Goal: Transaction & Acquisition: Purchase product/service

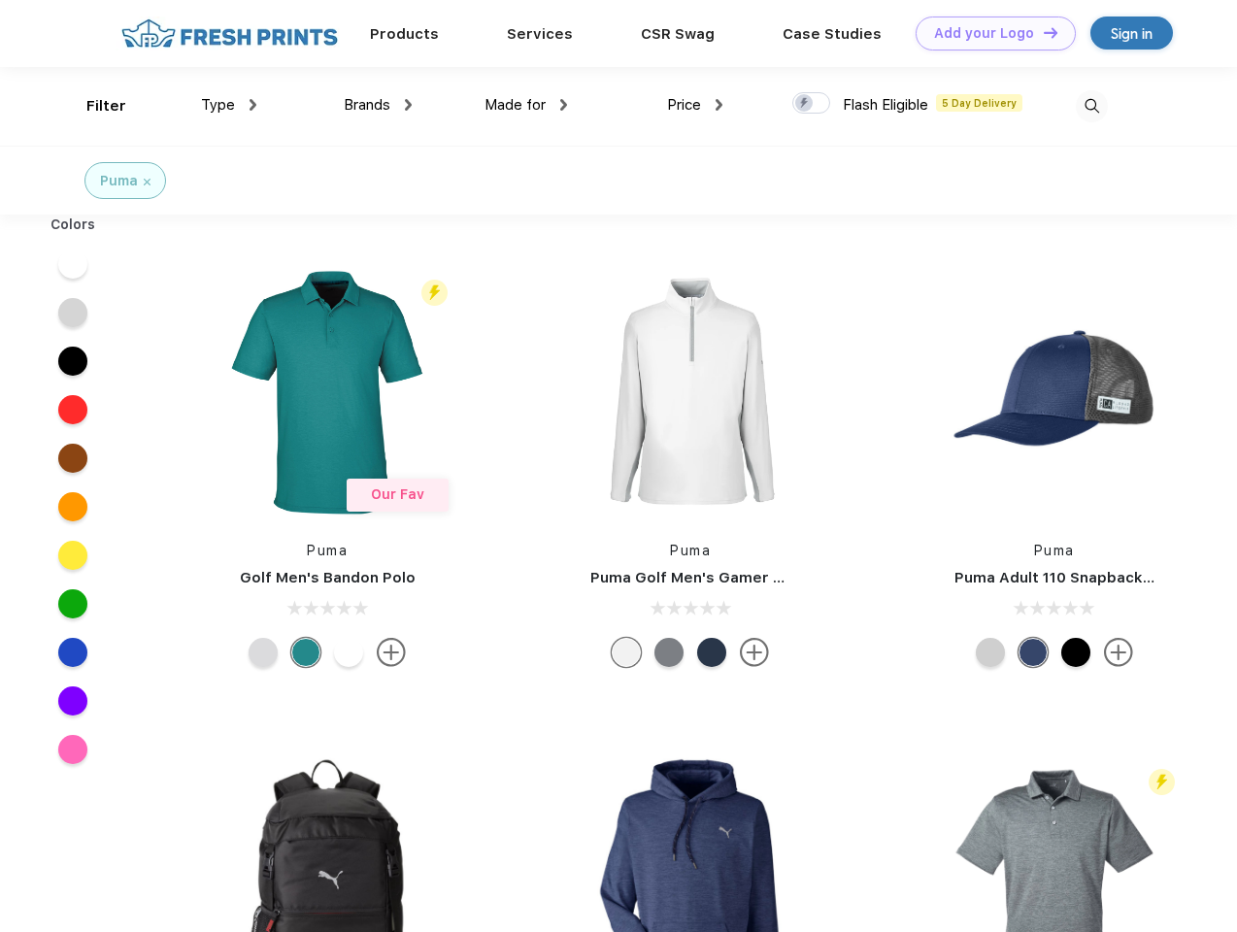
click at [988, 33] on link "Add your Logo Design Tool" at bounding box center [995, 34] width 160 height 34
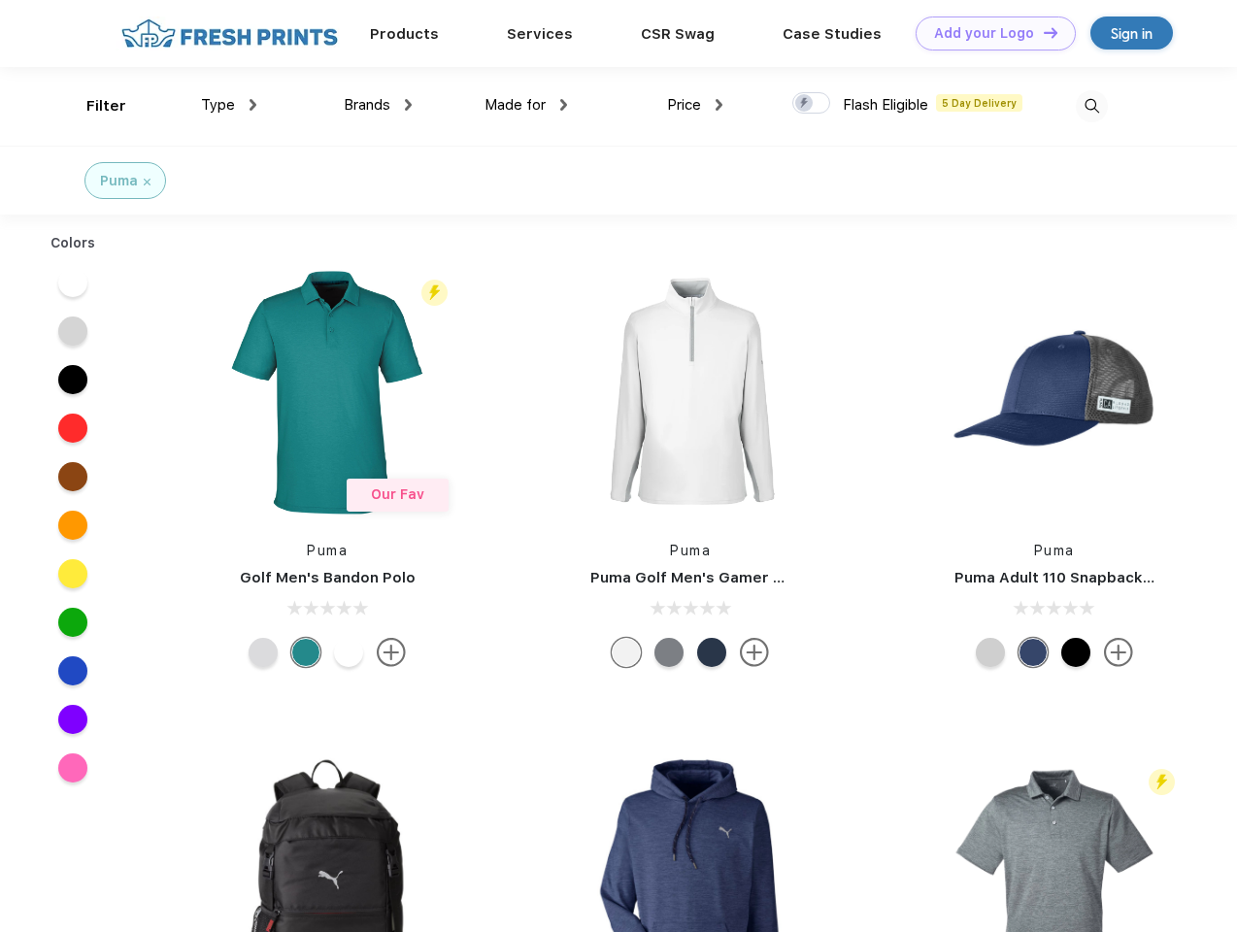
click at [0, 0] on div "Design Tool" at bounding box center [0, 0] width 0 height 0
click at [1042, 32] on link "Add your Logo Design Tool" at bounding box center [995, 34] width 160 height 34
click at [93, 106] on div "Filter" at bounding box center [106, 106] width 40 height 22
click at [229, 105] on span "Type" at bounding box center [218, 104] width 34 height 17
click at [378, 105] on span "Brands" at bounding box center [367, 104] width 47 height 17
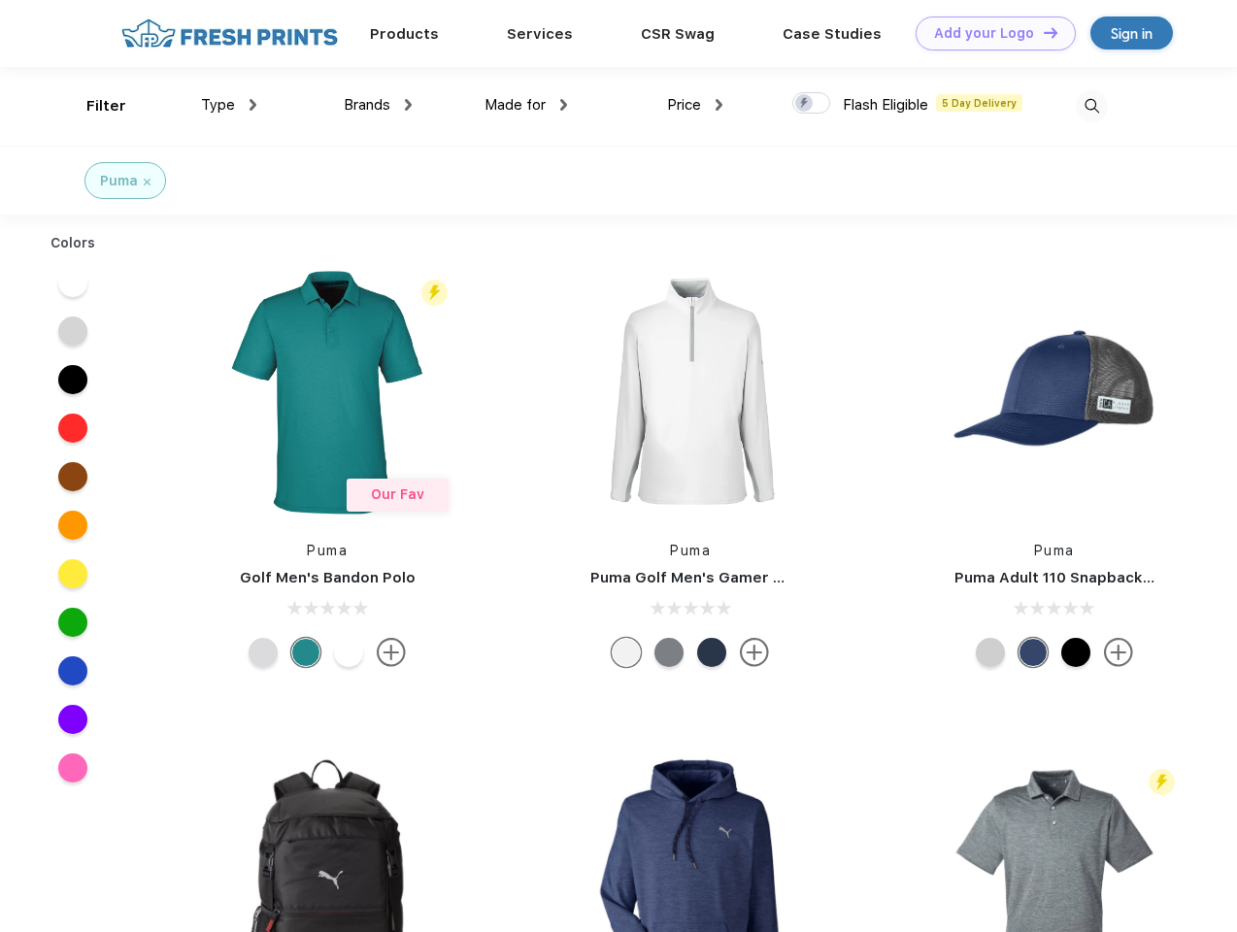
click at [526, 105] on span "Made for" at bounding box center [514, 104] width 61 height 17
click at [695, 105] on span "Price" at bounding box center [684, 104] width 34 height 17
click at [812, 104] on div at bounding box center [811, 102] width 38 height 21
click at [805, 104] on input "checkbox" at bounding box center [798, 97] width 13 height 13
click at [1091, 106] on img at bounding box center [1092, 106] width 32 height 32
